Goal: Transaction & Acquisition: Purchase product/service

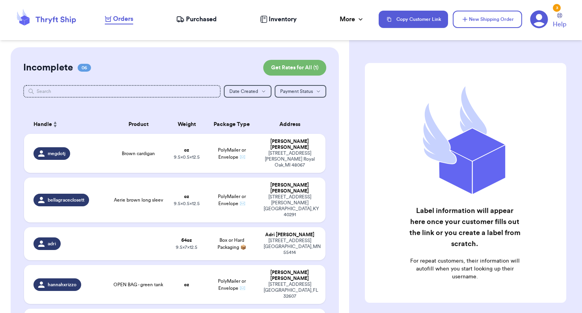
click at [155, 178] on td "Aerie brown long sleev" at bounding box center [138, 200] width 60 height 45
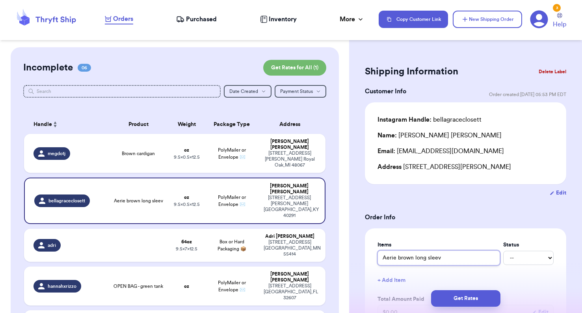
click at [446, 259] on input "Aerie brown long sleev" at bounding box center [438, 257] width 122 height 15
type input "Aerie brown long sleeve"
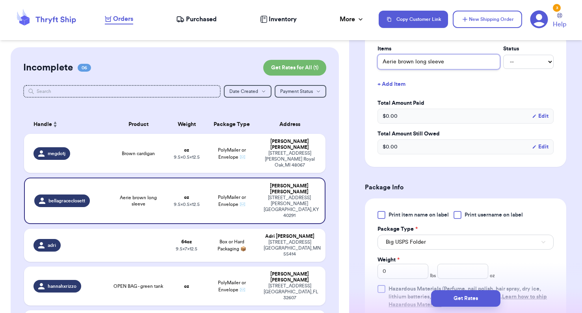
scroll to position [213, 0]
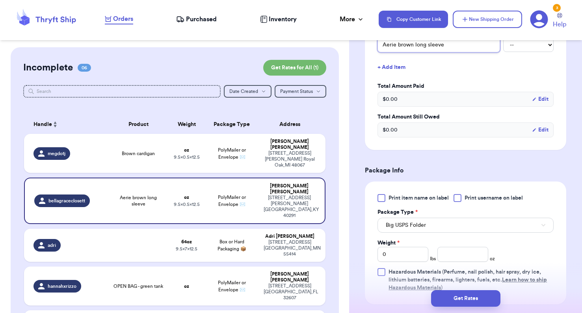
type input "Aerie brown long sleeve"
click at [383, 197] on div at bounding box center [381, 198] width 8 height 8
click at [0, 0] on input "Print item name on label" at bounding box center [0, 0] width 0 height 0
click at [400, 224] on span "Big USPS Folder" at bounding box center [405, 225] width 40 height 8
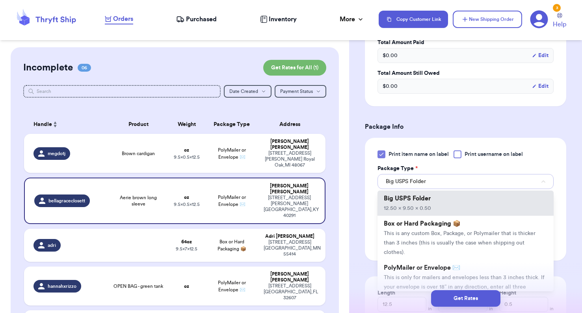
scroll to position [279, 0]
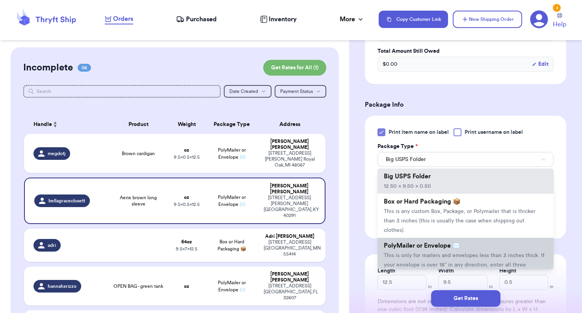
click at [399, 241] on li "PolyMailer or Envelope ✉️ This is only for mailers and envelopes less than 3 in…" at bounding box center [465, 260] width 176 height 44
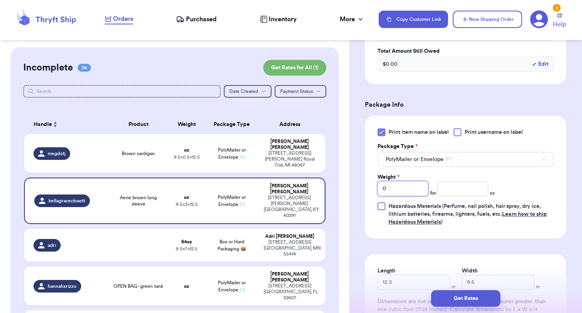
click at [397, 191] on input "0" at bounding box center [402, 188] width 51 height 15
click at [466, 194] on input "number" at bounding box center [462, 188] width 51 height 15
type input "5.6"
click at [406, 285] on div "Get Rates" at bounding box center [465, 298] width 233 height 29
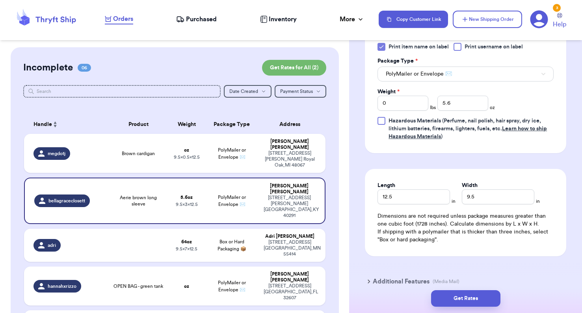
scroll to position [381, 0]
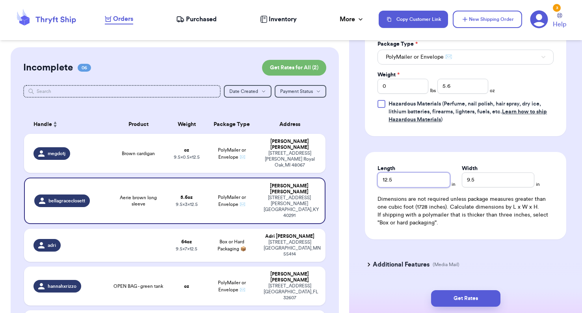
drag, startPoint x: 400, startPoint y: 184, endPoint x: 356, endPoint y: 184, distance: 44.1
click at [356, 184] on div "Shipping Information Delete Label Customer Info Order created: [DATE] 05:53 PM …" at bounding box center [465, 0] width 233 height 669
type input "7"
drag, startPoint x: 477, startPoint y: 179, endPoint x: 400, endPoint y: 179, distance: 76.8
click at [400, 179] on div "Length 7 in Width 9.5 in" at bounding box center [465, 176] width 176 height 23
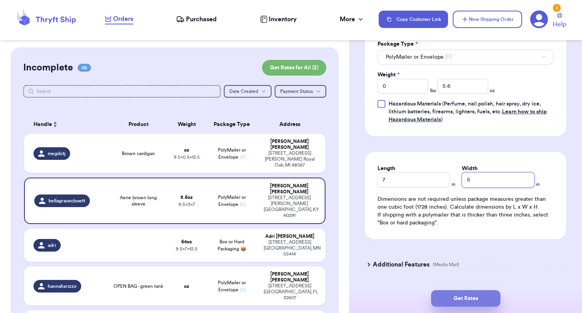
type input "5"
click at [451, 293] on button "Get Rates" at bounding box center [465, 298] width 69 height 17
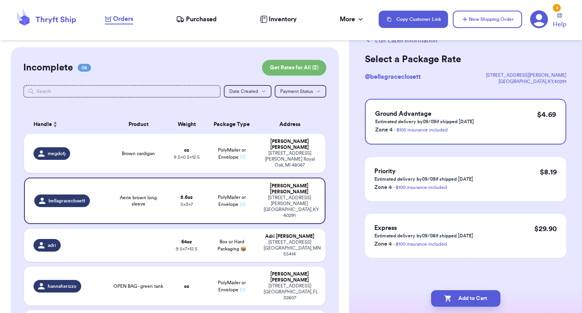
scroll to position [0, 0]
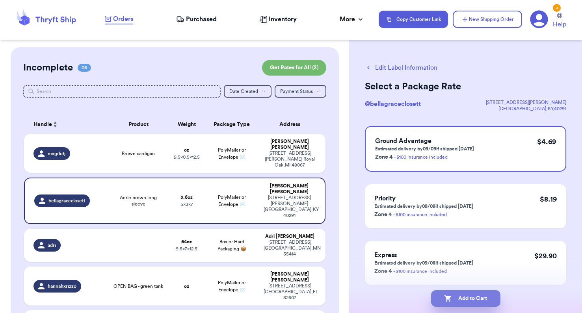
click at [462, 298] on button "Add to Cart" at bounding box center [465, 298] width 69 height 17
checkbox input "true"
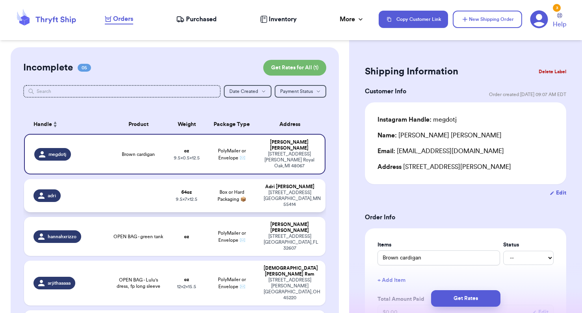
click at [97, 189] on div "adri" at bounding box center [68, 195] width 70 height 13
type input "4"
type input "0"
type input "7"
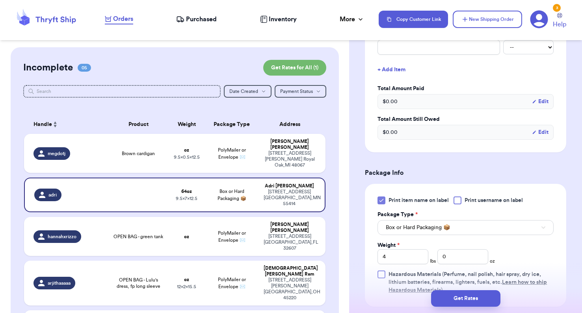
scroll to position [250, 0]
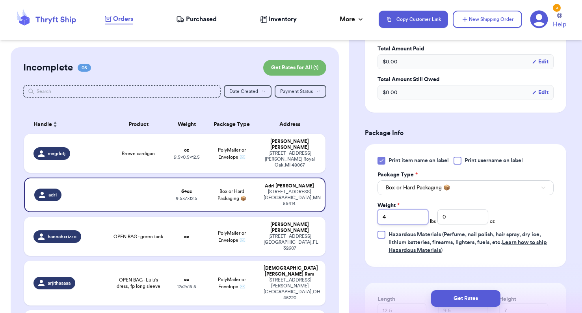
click at [398, 218] on input "4" at bounding box center [402, 216] width 51 height 15
type input "2"
click at [468, 218] on input "0" at bounding box center [462, 216] width 51 height 15
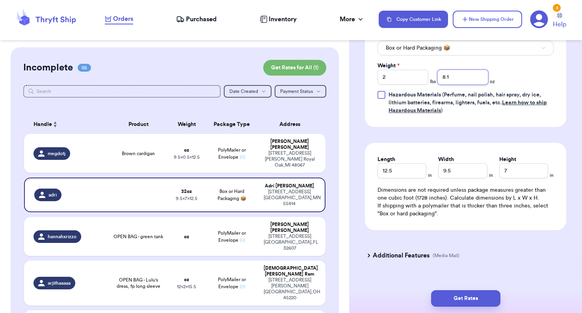
scroll to position [404, 0]
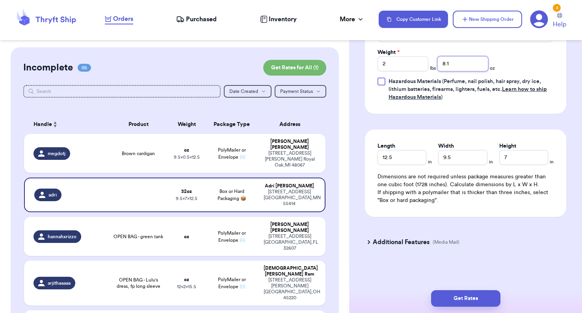
type input "8.1"
click at [114, 150] on div "Brown cardigan" at bounding box center [138, 153] width 51 height 6
type input "Brown cardigan"
type input "0"
type input "0.5"
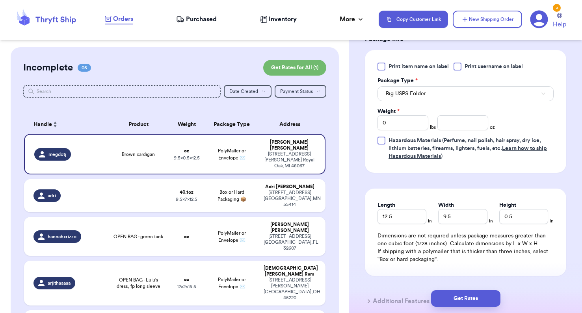
scroll to position [337, 0]
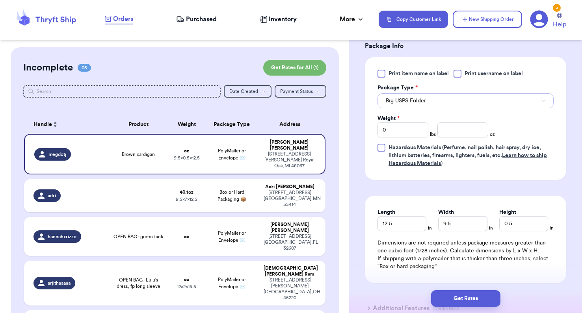
click at [418, 100] on span "Big USPS Folder" at bounding box center [405, 101] width 40 height 8
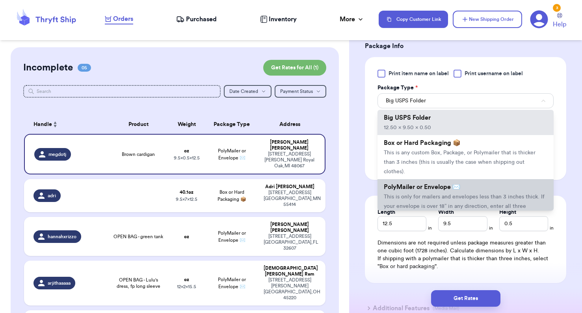
click at [408, 194] on span "This is only for mailers and envelopes less than 3 inches thick. If your envelo…" at bounding box center [463, 206] width 161 height 24
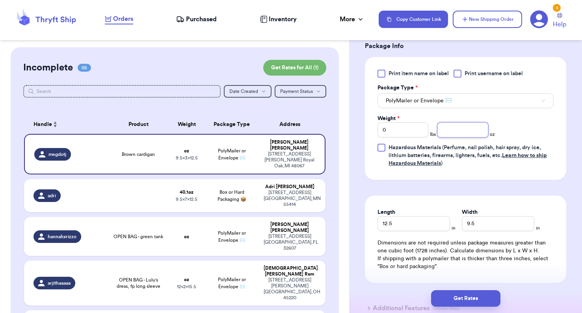
click at [457, 130] on input "number" at bounding box center [462, 129] width 51 height 15
type input "4"
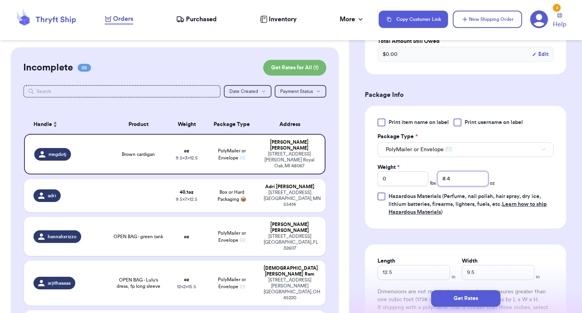
type input "8.4"
click at [380, 120] on div at bounding box center [381, 123] width 8 height 8
click at [0, 0] on input "Print item name on label" at bounding box center [0, 0] width 0 height 0
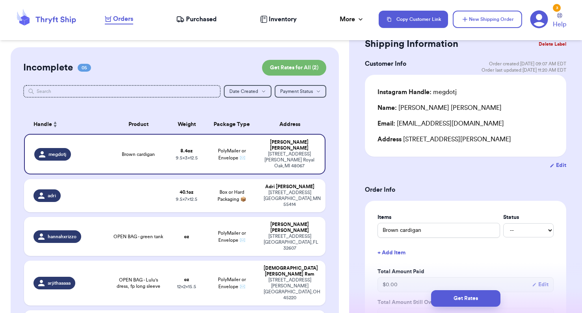
scroll to position [0, 0]
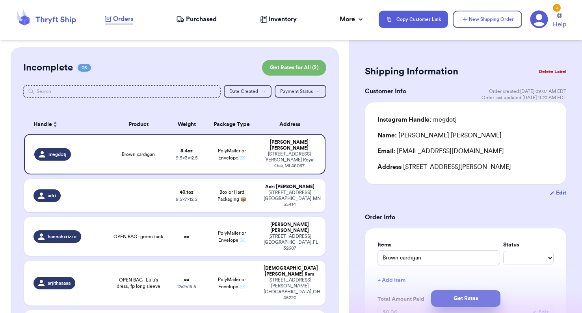
click at [447, 297] on button "Get Rates" at bounding box center [465, 298] width 69 height 17
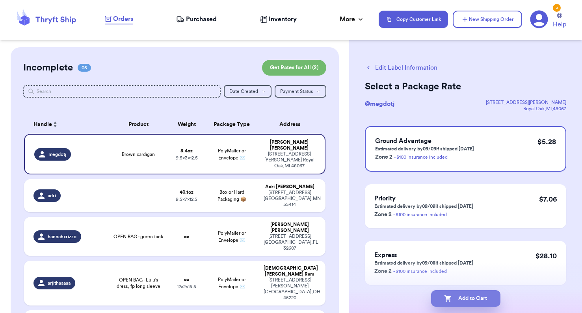
click at [466, 292] on button "Add to Cart" at bounding box center [465, 298] width 69 height 17
checkbox input "true"
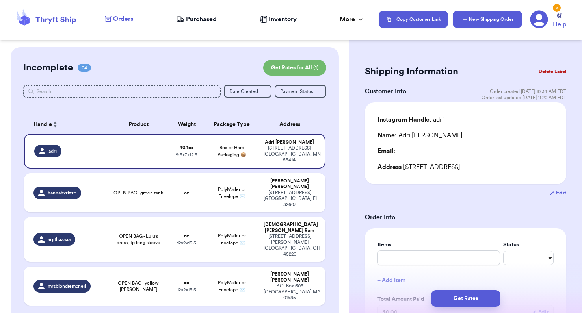
click at [481, 20] on button "New Shipping Order" at bounding box center [486, 19] width 69 height 17
type input "0"
type input "0.5"
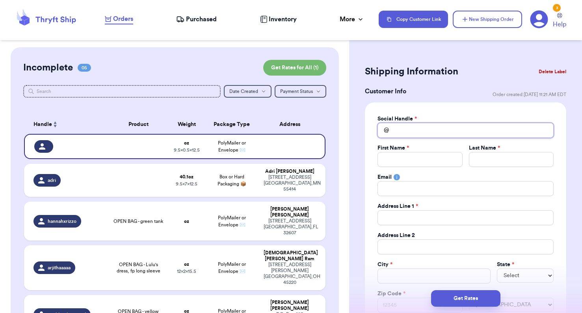
click at [408, 133] on input "Total Amount Paid" at bounding box center [465, 130] width 176 height 15
type input "m"
type input "ma"
type input "mar"
type input "mari"
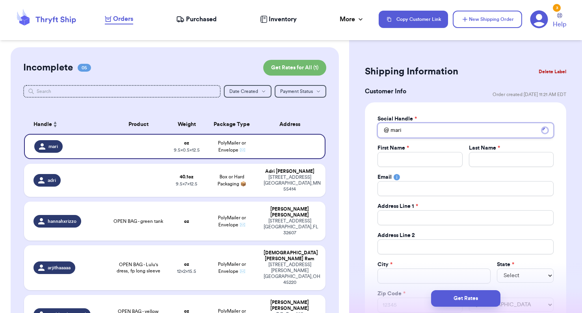
type input "maris"
type input "maris."
type input "maris"
type input "[PERSON_NAME]"
type input "[PERSON_NAME]."
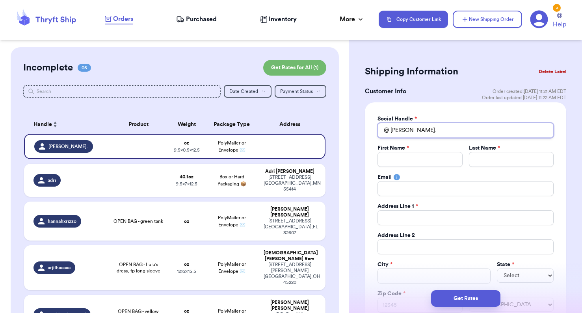
type input "[PERSON_NAME].n"
type input "[DOMAIN_NAME]"
type input "[PERSON_NAME].ncd"
type input "[PERSON_NAME].ncdi"
type input "[PERSON_NAME].ncd"
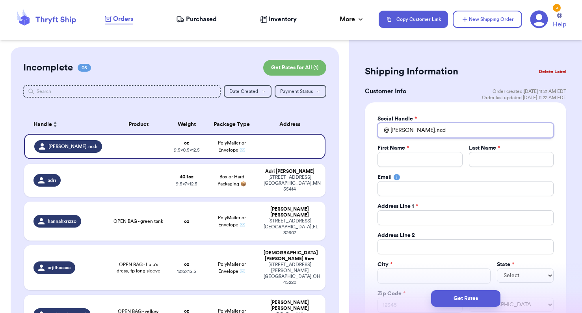
type input "[DOMAIN_NAME]"
type input "[PERSON_NAME].n"
type input "[PERSON_NAME]."
type input "[PERSON_NAME].m"
type input "[DOMAIN_NAME]"
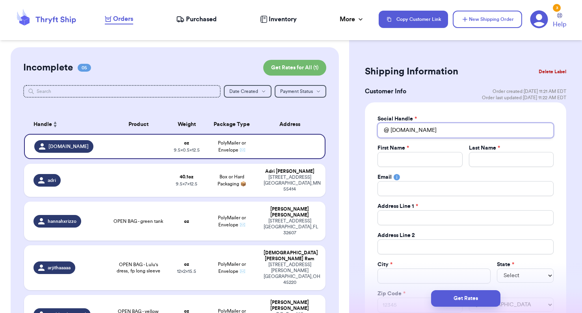
type input "[PERSON_NAME].mcd"
type input "[PERSON_NAME].mcdo"
type input "[PERSON_NAME].mcdon"
type input "[PERSON_NAME].mcdona"
type input "[PERSON_NAME].[PERSON_NAME]"
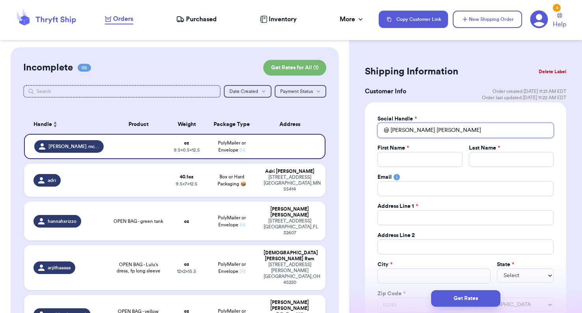
type input "[PERSON_NAME].[PERSON_NAME]"
click at [393, 157] on input "Total Amount Paid" at bounding box center [419, 159] width 85 height 15
type input "M"
type input "Ma"
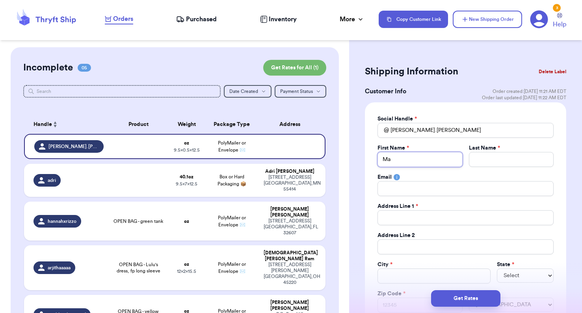
type input "Mar"
type input "Mari"
type input "Maris"
type input "[PERSON_NAME]"
click at [480, 161] on input "Total Amount Paid" at bounding box center [511, 159] width 85 height 15
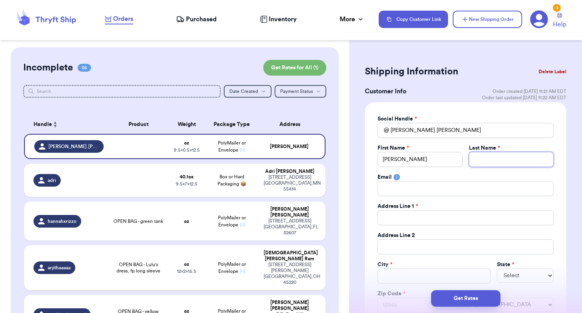
type input "M"
type input "Mc"
type input "McD"
type input "McDo"
type input "McDon"
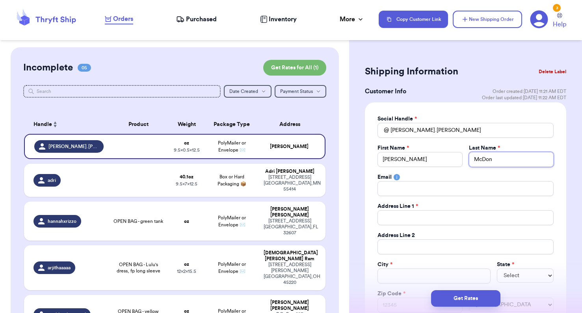
type input "McDona"
type input "[PERSON_NAME]"
click at [401, 219] on input "Total Amount Paid" at bounding box center [465, 217] width 176 height 15
type input "7"
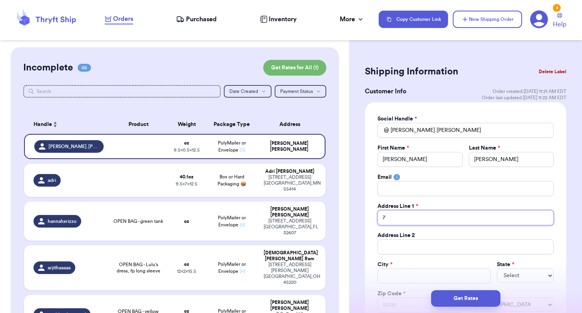
type input "72"
type input "725"
type input "725 S"
type input "725 Su"
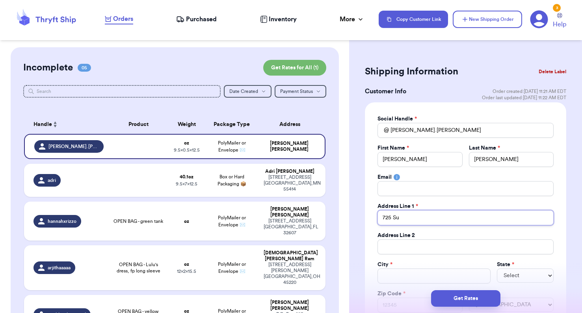
type input "725 Sum"
type input "725 Summ"
type input "725 Summe"
type input "725 Summer"
type input "725 [PERSON_NAME]"
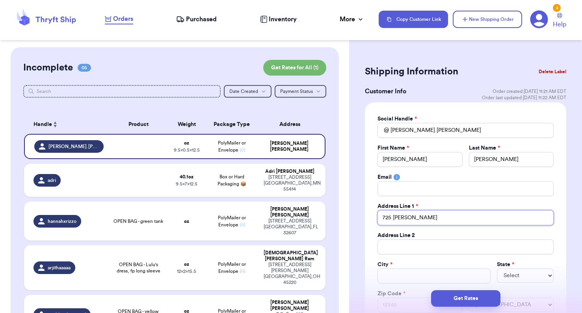
type input "725 Summersb"
type input "725 Summersby"
type input "725 Summersby L"
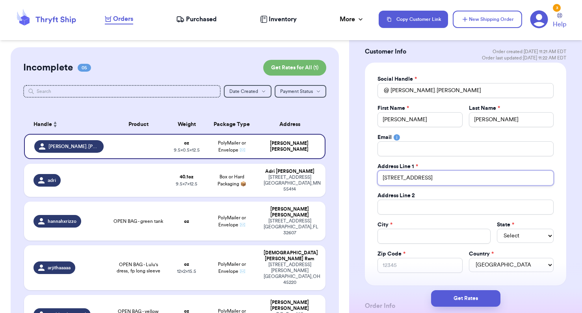
scroll to position [48, 0]
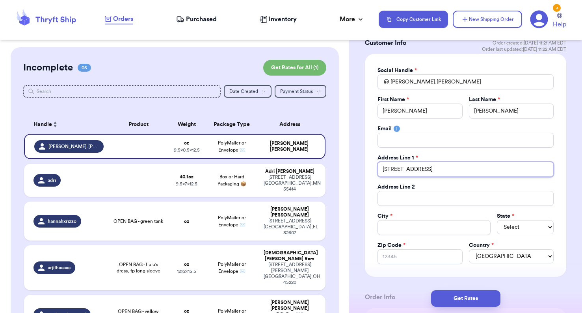
type input "[STREET_ADDRESS]"
click at [391, 229] on input "Total Amount Paid" at bounding box center [433, 227] width 113 height 15
type input "B"
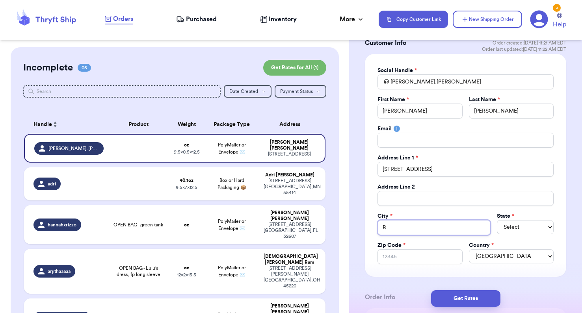
type input "Br"
type input "Bro"
type input "Brow"
type input "Brown"
type input "Browns"
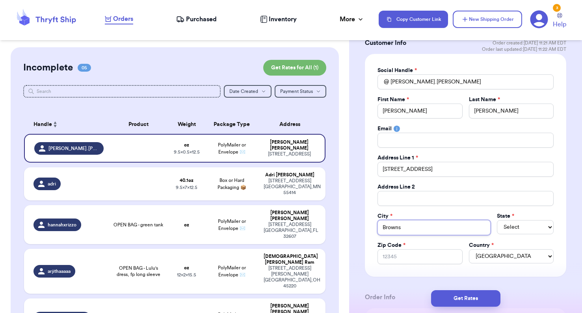
type input "Brownsb"
type input "Brownsbu"
type input "Brownsbur"
type input "[GEOGRAPHIC_DATA]"
click at [521, 228] on select "Select AL AK AZ AR CA CO [GEOGRAPHIC_DATA] DE DC [GEOGRAPHIC_DATA] [GEOGRAPHIC_…" at bounding box center [524, 227] width 57 height 14
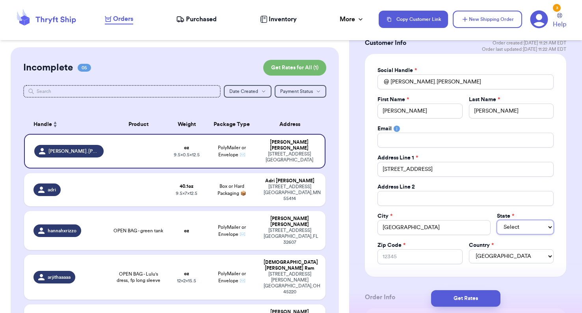
select select "IN"
click at [496, 220] on select "Select AL AK AZ AR CA CO [GEOGRAPHIC_DATA] DE DC [GEOGRAPHIC_DATA] [GEOGRAPHIC_…" at bounding box center [524, 227] width 57 height 14
click at [396, 257] on input "Zip Code *" at bounding box center [419, 256] width 85 height 15
type input "4"
type input "46"
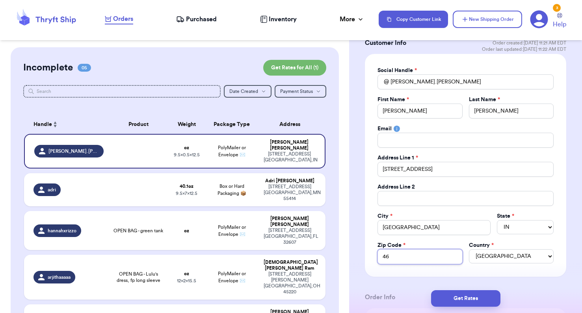
type input "461"
type input "4611"
type input "46112"
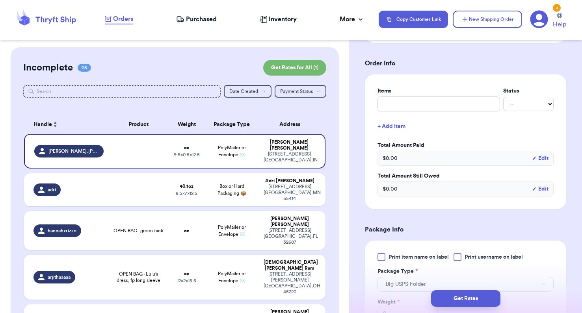
scroll to position [309, 0]
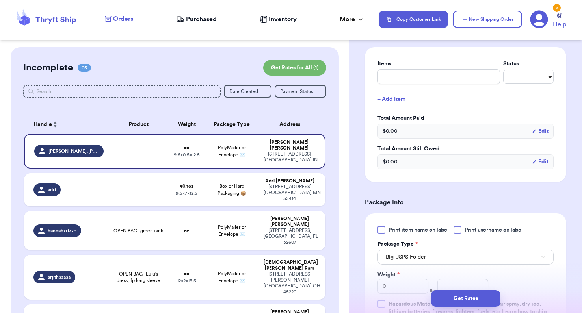
type input "46112"
click at [380, 230] on div at bounding box center [381, 230] width 8 height 8
click at [0, 0] on input "Print item name on label" at bounding box center [0, 0] width 0 height 0
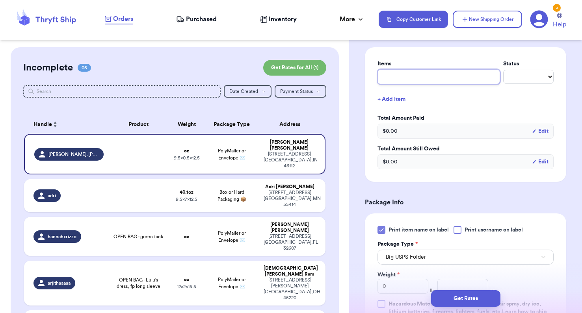
click at [402, 79] on input "text" at bounding box center [438, 76] width 122 height 15
type input "2"
type input "2 S"
type input "2 Sw"
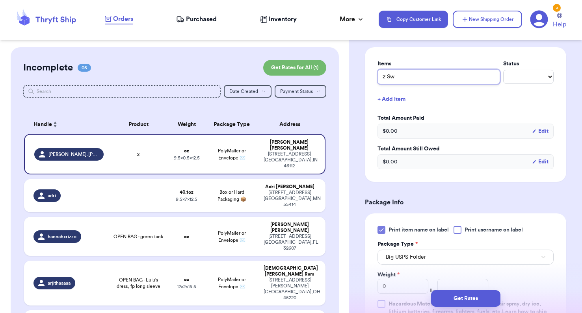
type input "2 Swe"
type input "2 Swea"
type input "2 Sweat"
type input "2 Sweate"
type input "2 Sweater"
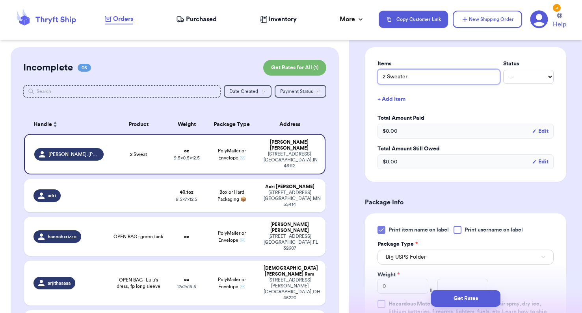
type input "2 Sweaters"
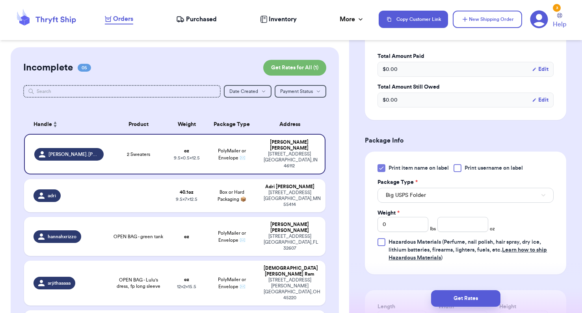
scroll to position [377, 0]
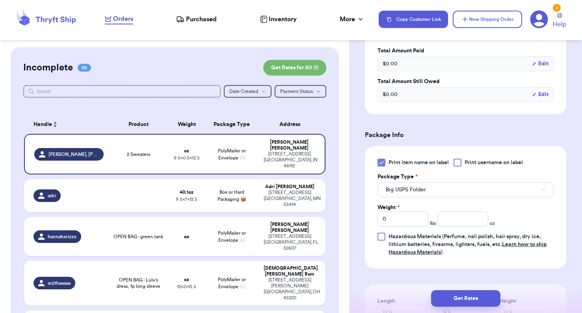
type input "2 Sweaters"
click at [417, 193] on span "Big USPS Folder" at bounding box center [405, 190] width 40 height 8
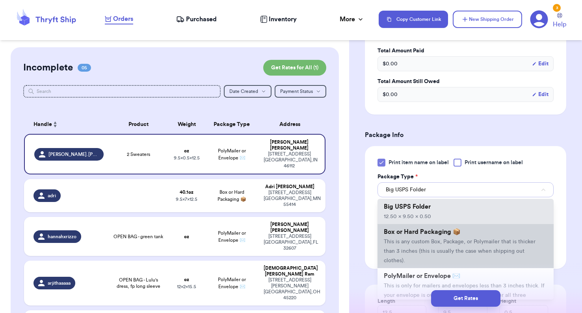
scroll to position [31, 0]
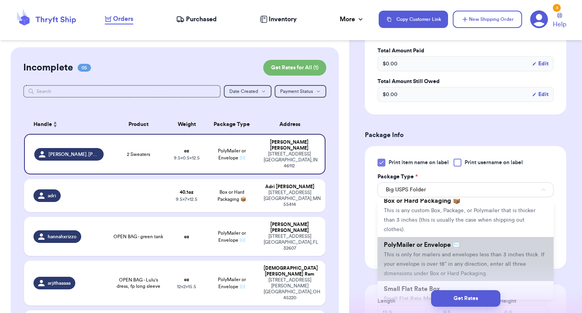
click at [408, 252] on span "This is only for mailers and envelopes less than 3 inches thick. If your envelo…" at bounding box center [463, 264] width 161 height 24
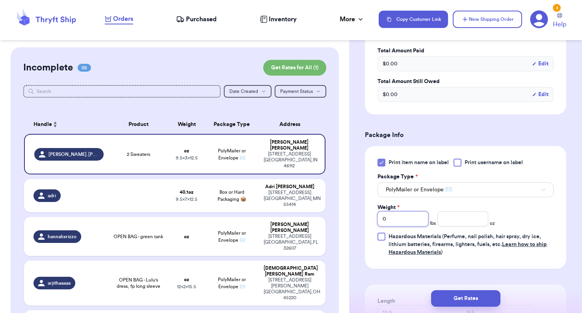
click at [406, 223] on input "0" at bounding box center [402, 218] width 51 height 15
type input "1"
click at [462, 220] on input "number" at bounding box center [462, 218] width 51 height 15
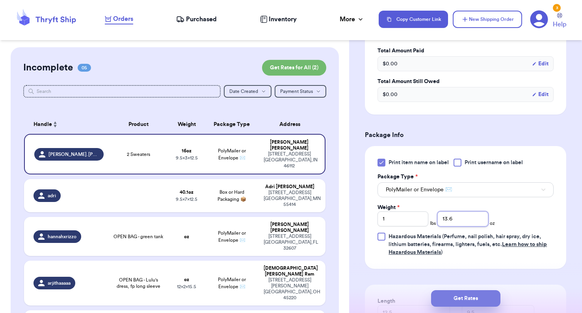
type input "13.6"
click at [461, 298] on button "Get Rates" at bounding box center [465, 298] width 69 height 17
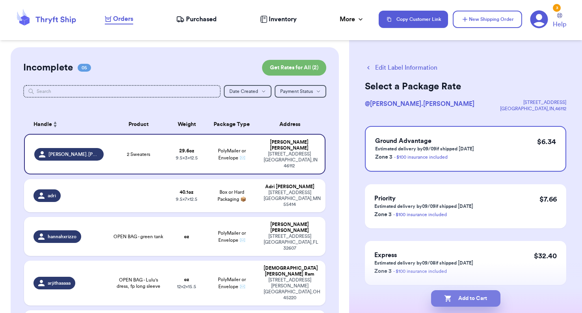
click at [456, 300] on button "Add to Cart" at bounding box center [465, 298] width 69 height 17
checkbox input "true"
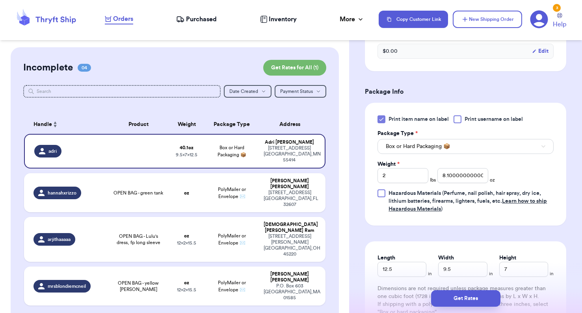
scroll to position [404, 0]
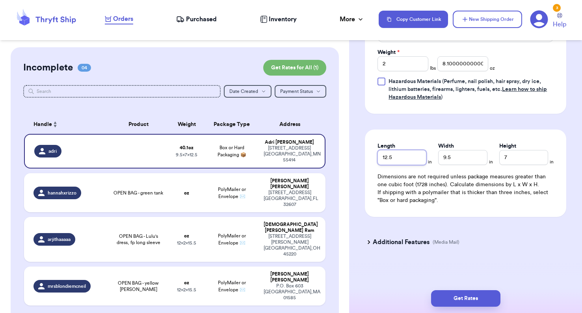
drag, startPoint x: 389, startPoint y: 157, endPoint x: 357, endPoint y: 157, distance: 31.1
drag, startPoint x: 463, startPoint y: 159, endPoint x: 420, endPoint y: 159, distance: 43.3
click at [420, 159] on div "Length 10 in Width 9.5 in Height 7 in" at bounding box center [465, 153] width 176 height 23
drag, startPoint x: 511, startPoint y: 155, endPoint x: 475, endPoint y: 155, distance: 36.6
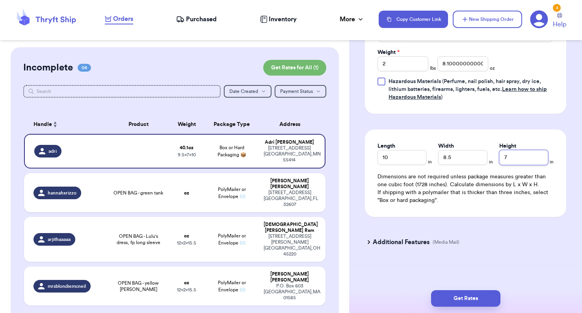
click at [475, 155] on div "Length 10 in Width 8.5 in Height 7 in" at bounding box center [465, 153] width 176 height 23
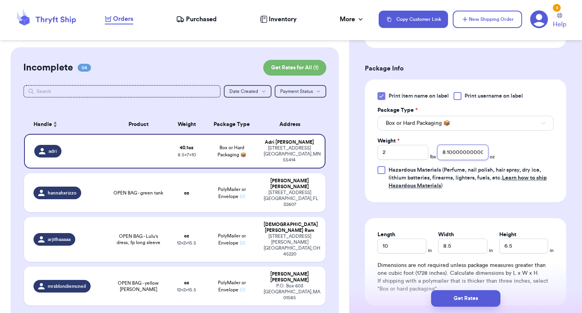
scroll to position [0, 11]
drag, startPoint x: 449, startPoint y: 152, endPoint x: 528, endPoint y: 152, distance: 78.4
click at [528, 152] on div "Print item name on label Print username on label Package Type * Box or Hard Pac…" at bounding box center [465, 141] width 176 height 98
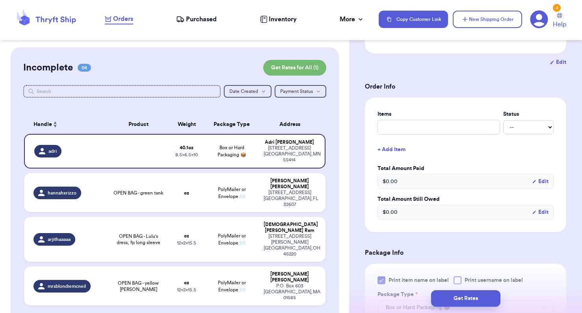
scroll to position [120, 0]
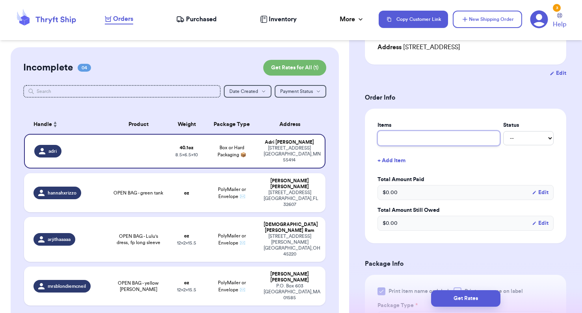
click at [391, 136] on input "text" at bounding box center [438, 138] width 122 height 15
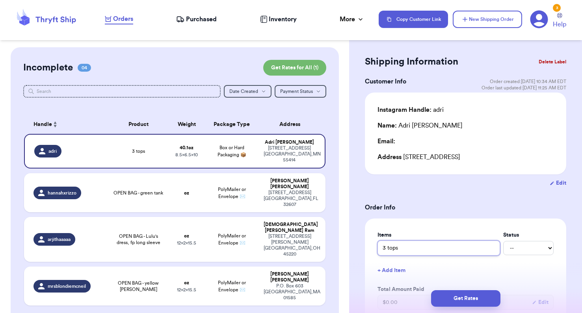
scroll to position [0, 0]
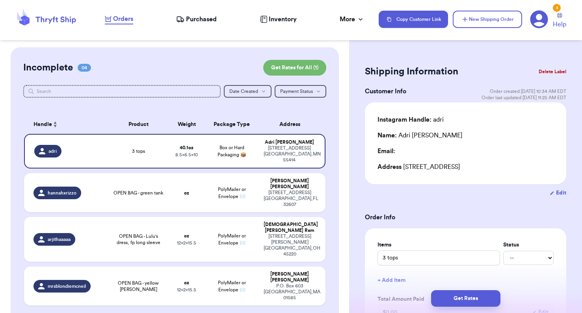
click at [557, 194] on button "Edit" at bounding box center [557, 193] width 17 height 8
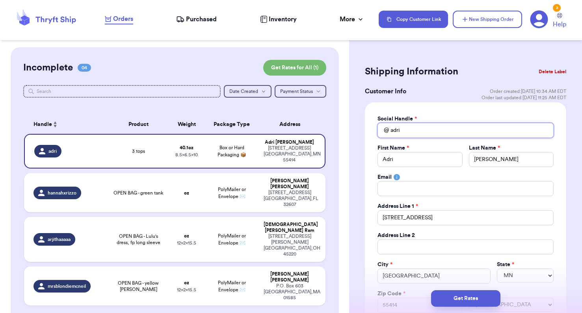
click at [403, 128] on input "adri" at bounding box center [465, 130] width 176 height 15
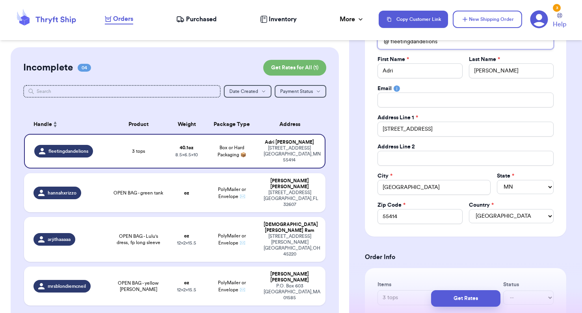
scroll to position [93, 0]
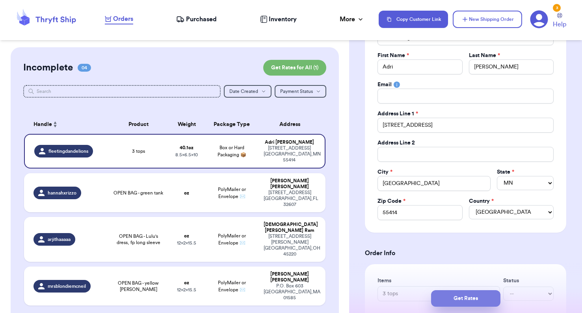
click at [461, 298] on button "Get Rates" at bounding box center [465, 298] width 69 height 17
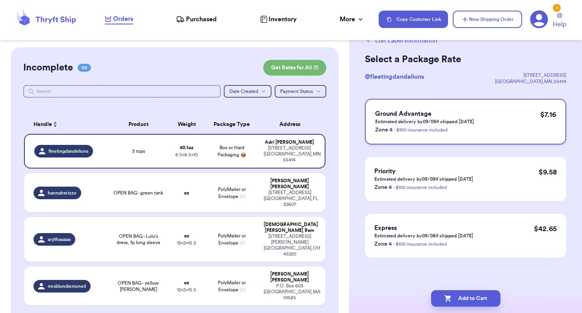
scroll to position [0, 0]
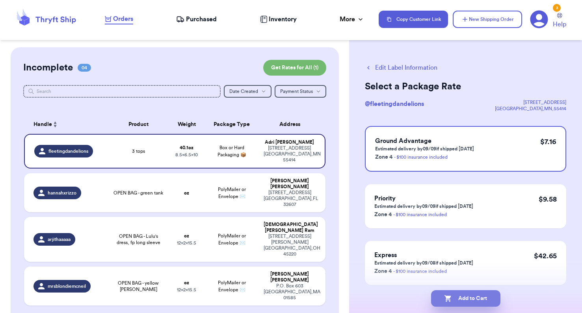
click at [454, 295] on button "Add to Cart" at bounding box center [465, 298] width 69 height 17
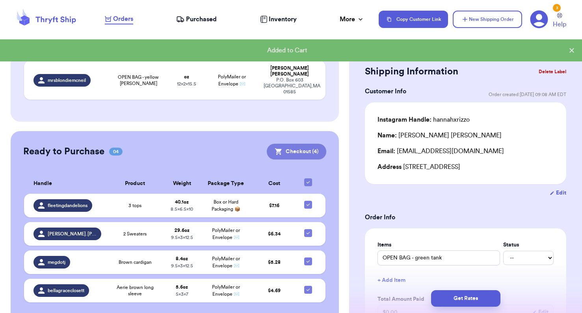
click at [298, 144] on button "Checkout ( 4 )" at bounding box center [296, 152] width 59 height 16
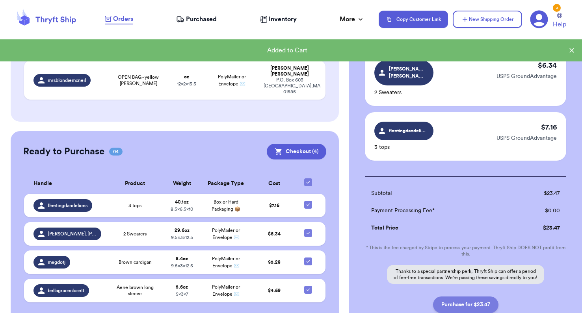
scroll to position [169, 0]
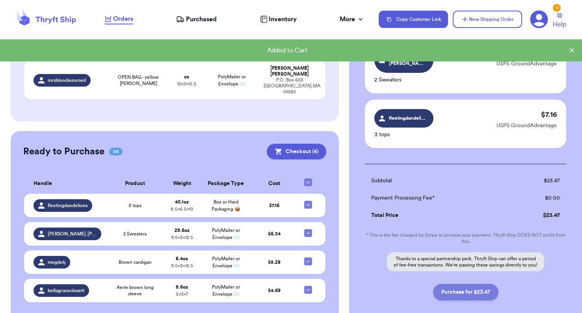
click at [459, 287] on button "Purchase for $23.47" at bounding box center [465, 292] width 65 height 17
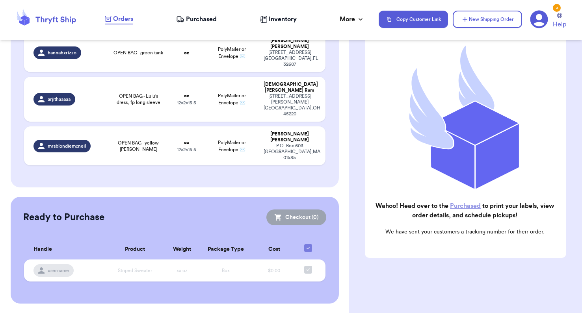
scroll to position [76, 0]
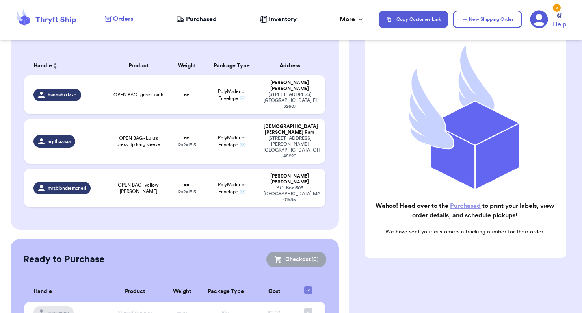
click at [185, 23] on div "Purchased" at bounding box center [196, 19] width 41 height 9
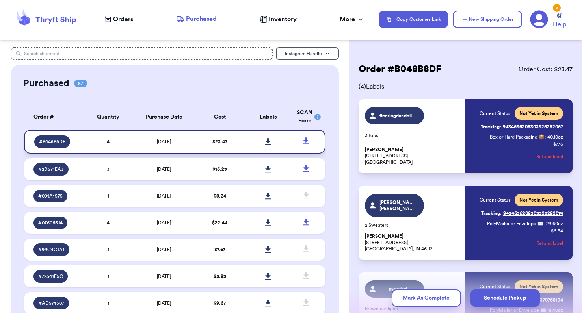
click at [267, 144] on icon at bounding box center [268, 141] width 6 height 7
